Goal: Information Seeking & Learning: Learn about a topic

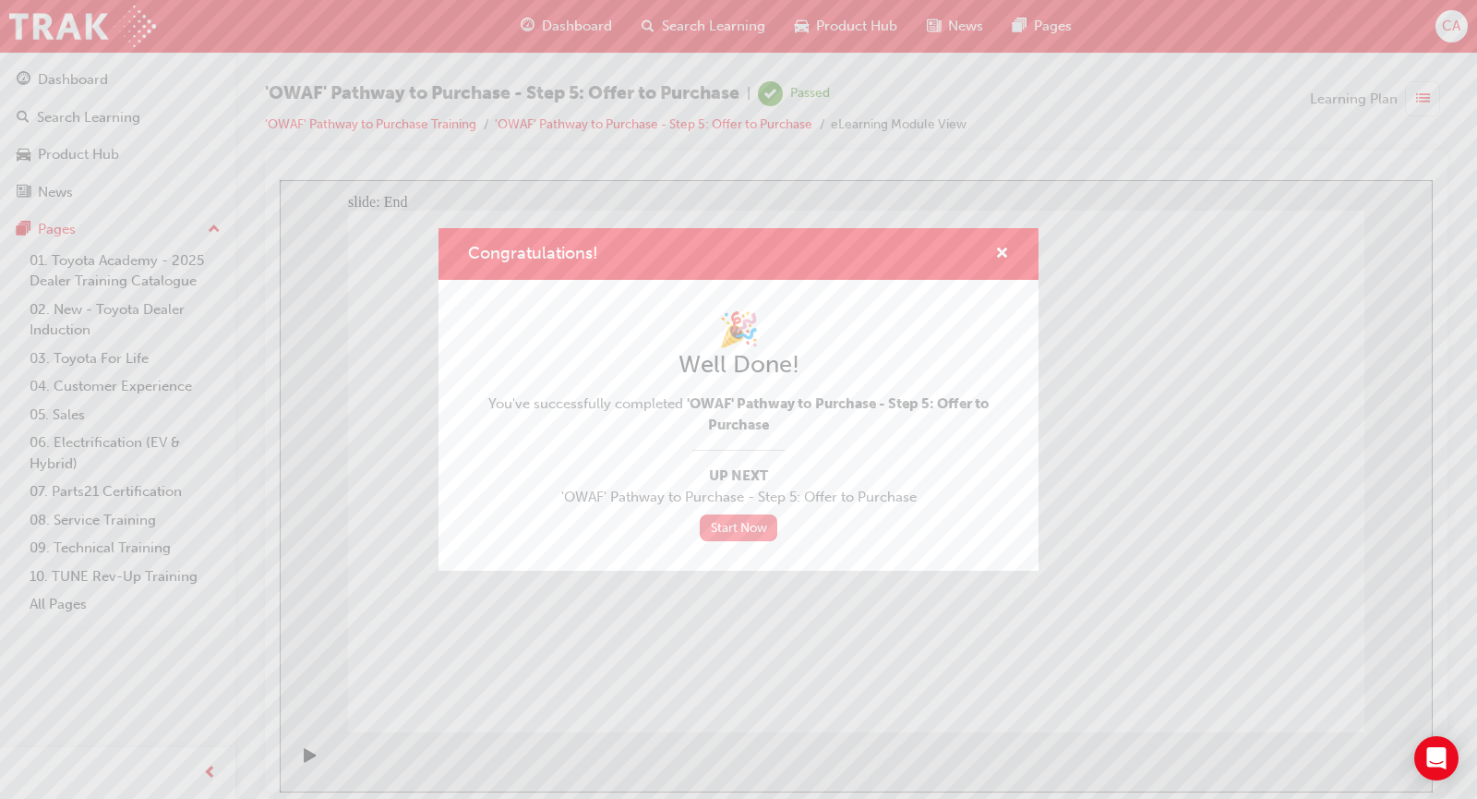
click at [740, 522] on link "Start Now" at bounding box center [739, 527] width 78 height 27
click at [737, 531] on link "Start Now" at bounding box center [739, 527] width 78 height 27
click at [997, 254] on span "cross-icon" at bounding box center [1002, 255] width 14 height 17
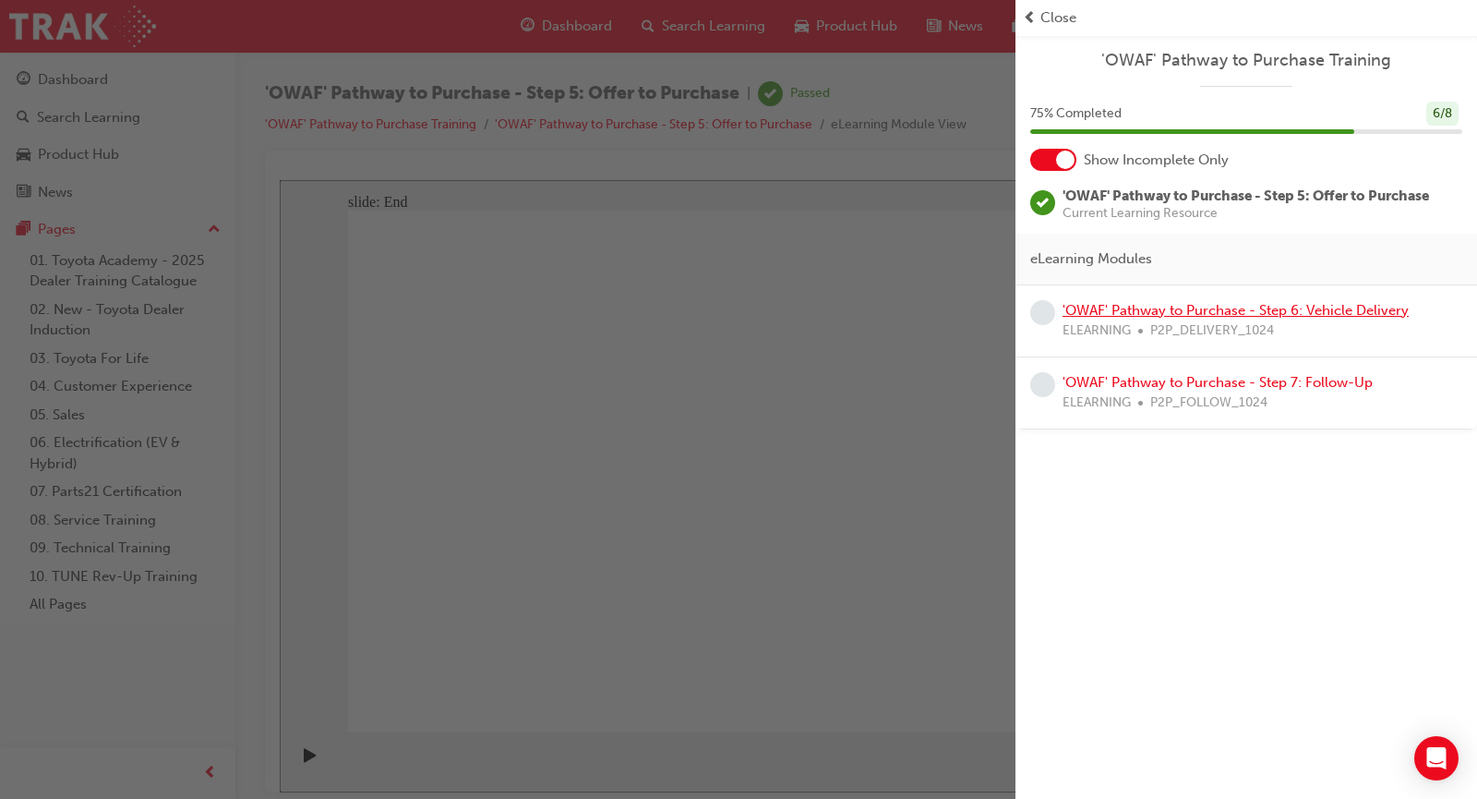
click at [1254, 307] on link "'OWAF' Pathway to Purchase - Step 6: Vehicle Delivery" at bounding box center [1236, 310] width 346 height 17
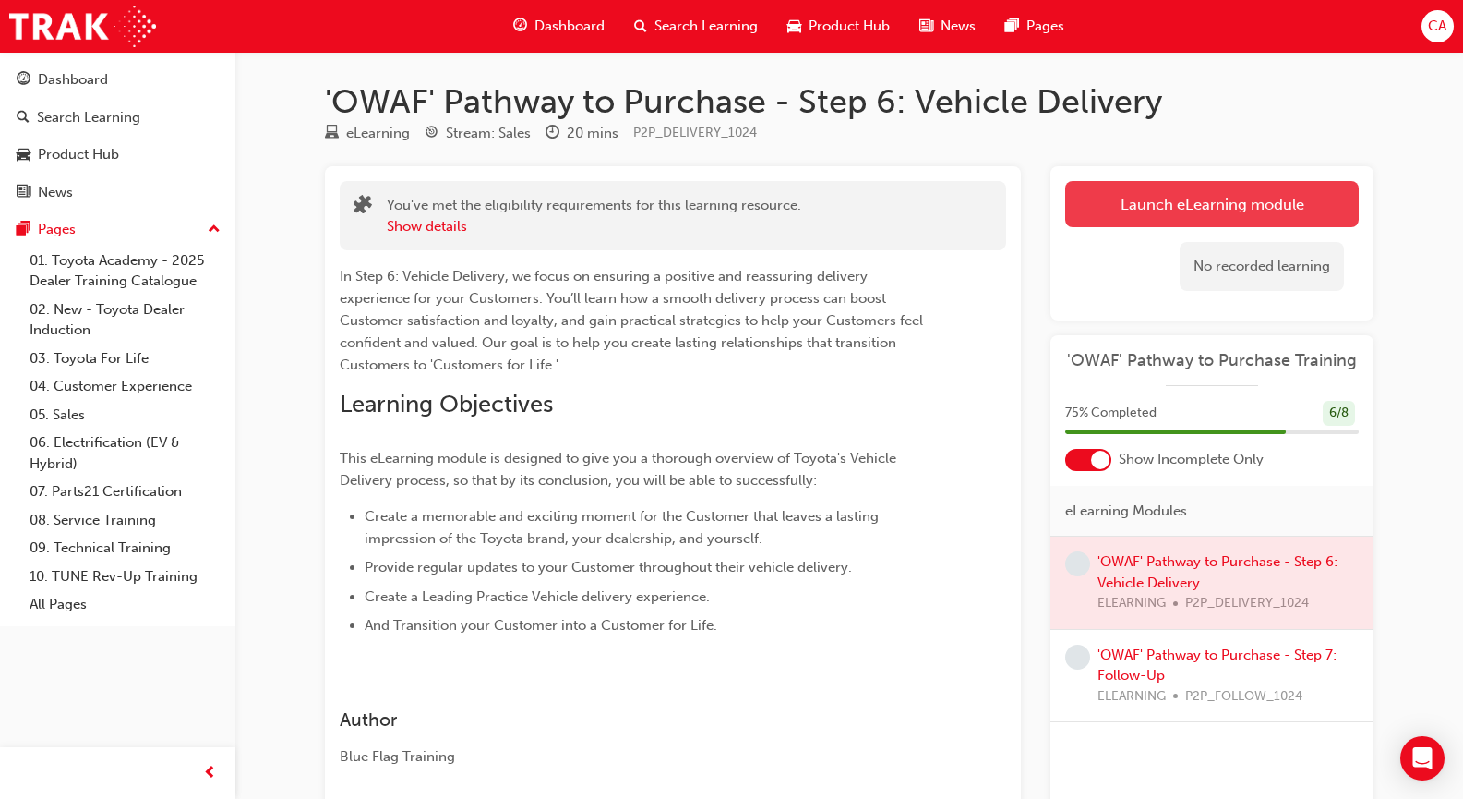
click at [1206, 216] on link "Launch eLearning module" at bounding box center [1213, 204] width 294 height 46
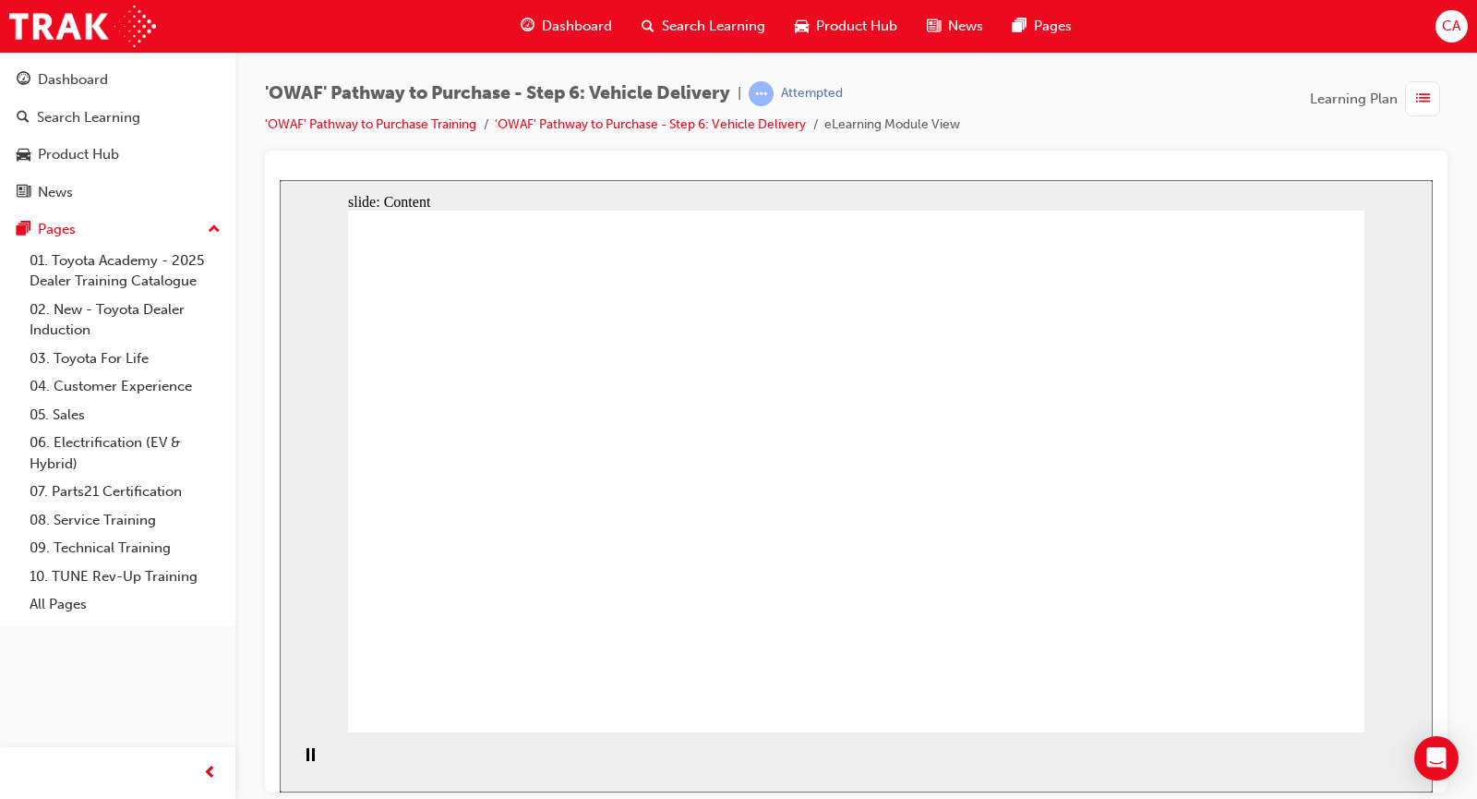
drag, startPoint x: 1335, startPoint y: 256, endPoint x: 1293, endPoint y: 294, distance: 56.9
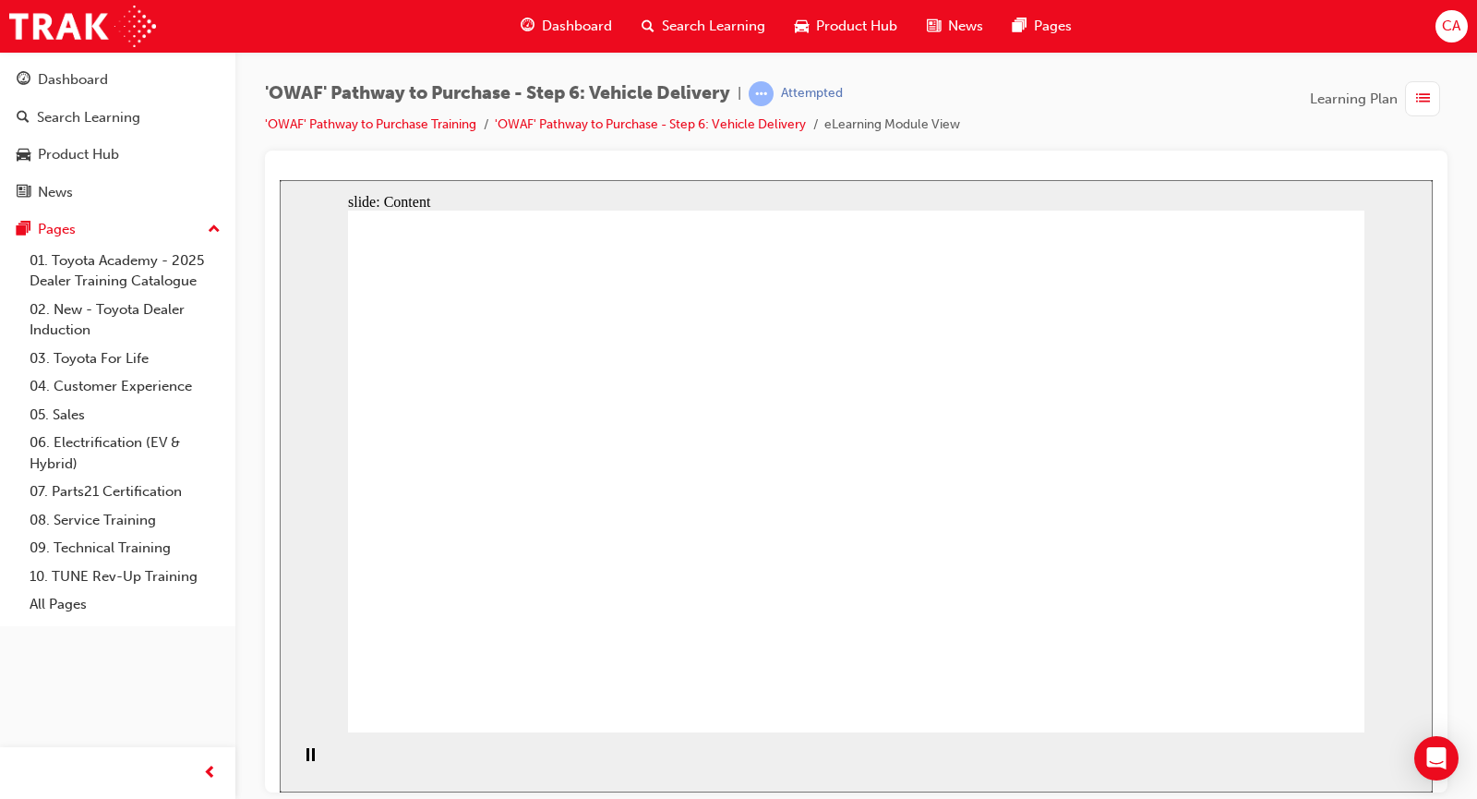
drag, startPoint x: 435, startPoint y: 442, endPoint x: 470, endPoint y: 432, distance: 36.5
